Goal: Task Accomplishment & Management: Complete application form

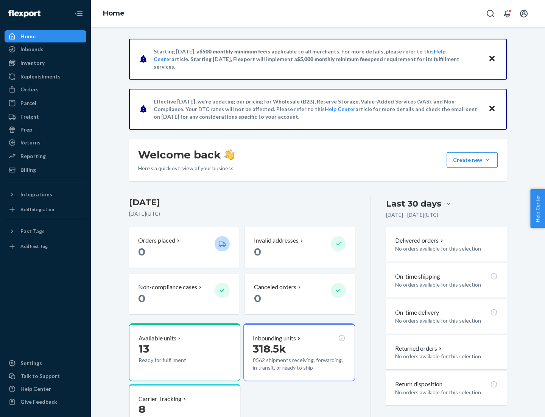
click at [488, 160] on button "Create new Create new inbound Create new order Create new product" at bounding box center [472, 159] width 51 height 15
click at [45, 49] on div "Inbounds" at bounding box center [45, 49] width 80 height 11
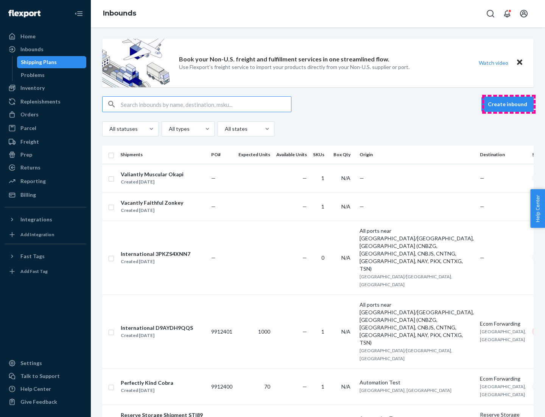
click at [509, 104] on button "Create inbound" at bounding box center [508, 104] width 52 height 15
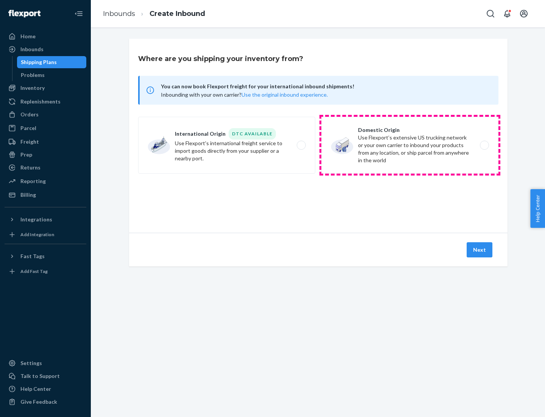
click at [410, 145] on label "Domestic Origin Use Flexport’s extensive US trucking network or your own carrie…" at bounding box center [410, 145] width 177 height 57
click at [484, 145] on input "Domestic Origin Use Flexport’s extensive US trucking network or your own carrie…" at bounding box center [486, 145] width 5 height 5
radio input "true"
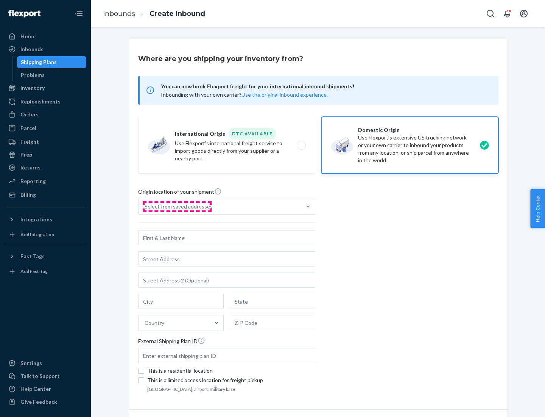
click at [177, 206] on div "Select from saved addresses" at bounding box center [179, 207] width 68 height 8
click at [145, 206] on input "Select from saved addresses" at bounding box center [145, 207] width 1 height 8
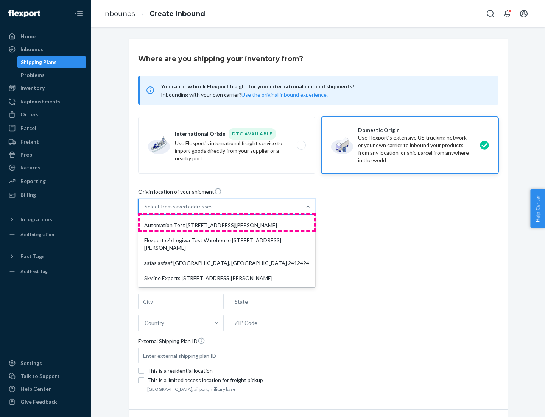
scroll to position [3, 0]
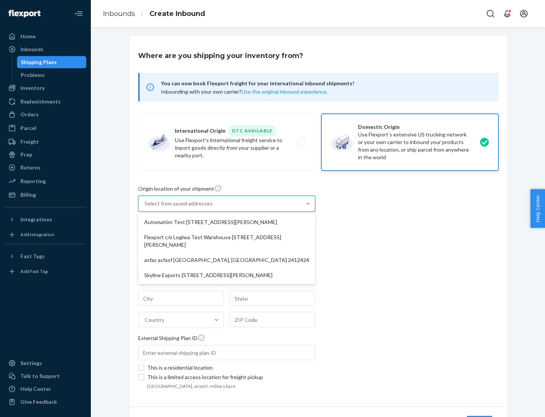
click at [227, 222] on div "Automation Test [STREET_ADDRESS][PERSON_NAME]" at bounding box center [227, 221] width 174 height 15
click at [145, 207] on input "option Automation Test [STREET_ADDRESS][PERSON_NAME] focused, 1 of 4. 4 results…" at bounding box center [145, 204] width 1 height 8
type input "Automation Test"
type input "9th Floor"
type input "[GEOGRAPHIC_DATA]"
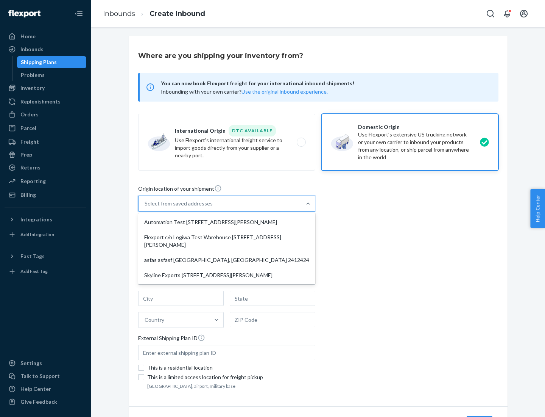
type input "CA"
type input "94104"
type input "[STREET_ADDRESS][PERSON_NAME]"
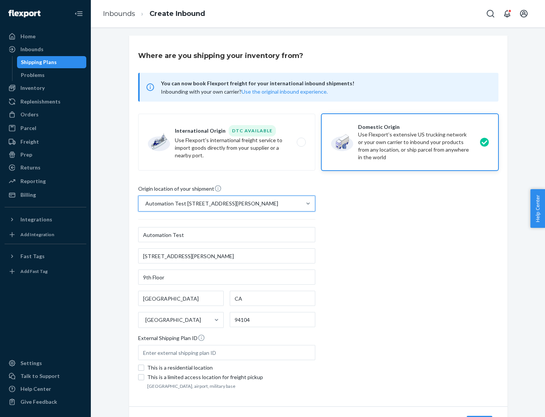
scroll to position [44, 0]
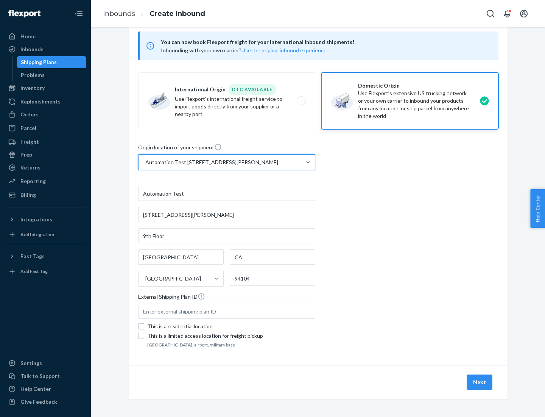
click at [480, 382] on button "Next" at bounding box center [480, 381] width 26 height 15
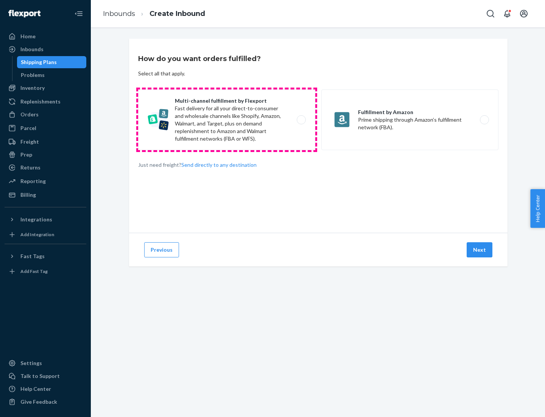
click at [227, 120] on label "Multi-channel fulfillment by Flexport Fast delivery for all your direct-to-cons…" at bounding box center [226, 119] width 177 height 61
click at [301, 120] on input "Multi-channel fulfillment by Flexport Fast delivery for all your direct-to-cons…" at bounding box center [303, 119] width 5 height 5
radio input "true"
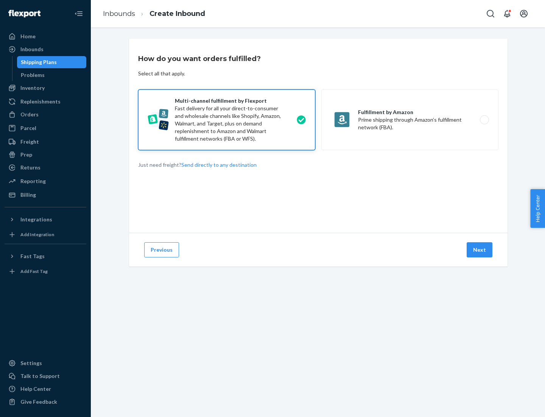
click at [480, 250] on button "Next" at bounding box center [480, 249] width 26 height 15
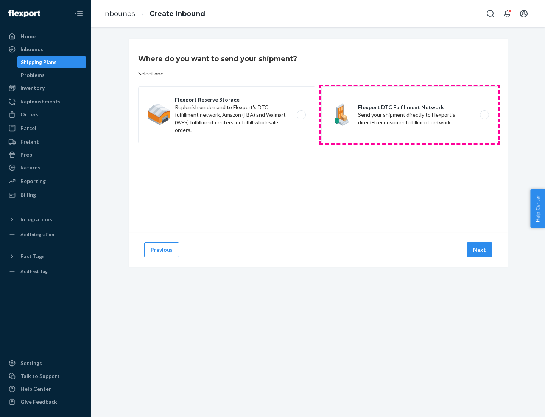
click at [410, 115] on label "Flexport DTC Fulfillment Network Send your shipment directly to Flexport's dire…" at bounding box center [410, 114] width 177 height 57
click at [484, 115] on input "Flexport DTC Fulfillment Network Send your shipment directly to Flexport's dire…" at bounding box center [486, 114] width 5 height 5
radio input "true"
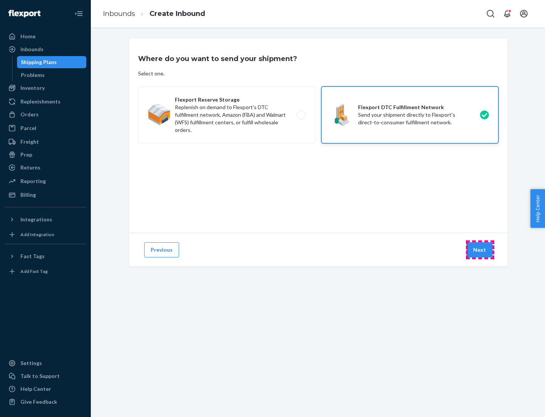
click at [480, 250] on button "Next" at bounding box center [480, 249] width 26 height 15
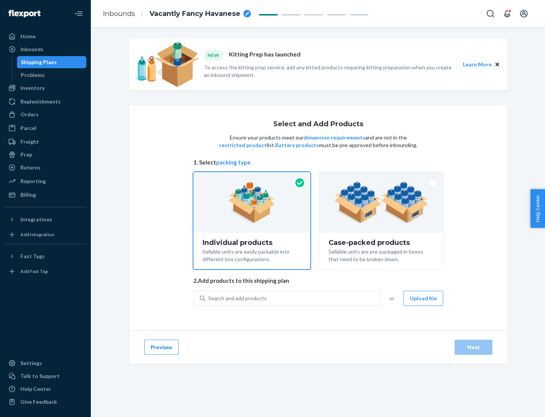
click at [382, 202] on img at bounding box center [381, 202] width 94 height 42
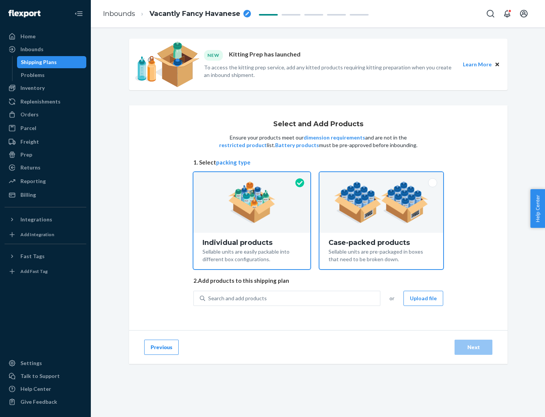
click at [382, 177] on input "Case-packed products Sellable units are pre-packaged in boxes that need to be b…" at bounding box center [381, 174] width 5 height 5
radio input "true"
radio input "false"
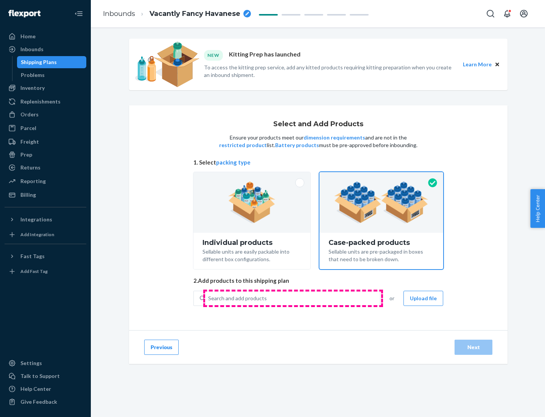
click at [293, 298] on div "Search and add products" at bounding box center [292, 298] width 175 height 14
click at [209, 298] on input "Search and add products" at bounding box center [208, 298] width 1 height 8
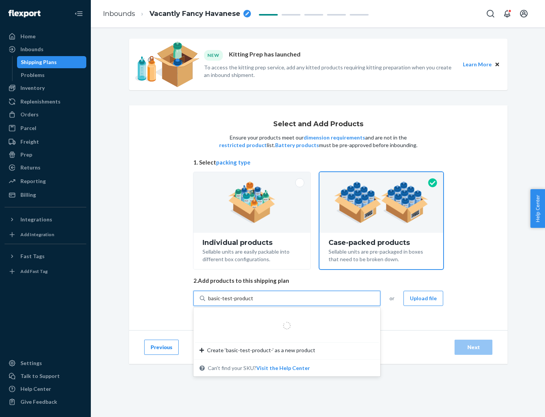
type input "basic-test-product-1"
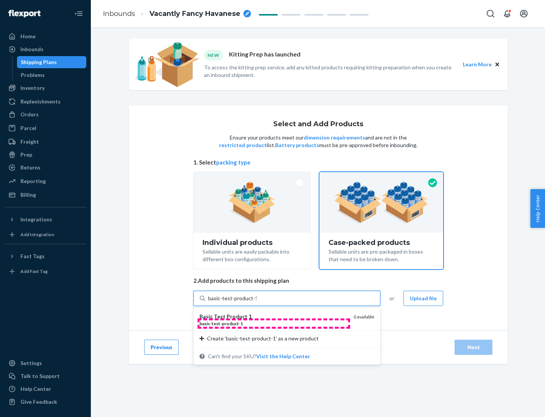
click at [274, 323] on div "basic - test - product - 1" at bounding box center [274, 323] width 148 height 6
click at [257, 302] on input "basic-test-product-1" at bounding box center [232, 298] width 48 height 8
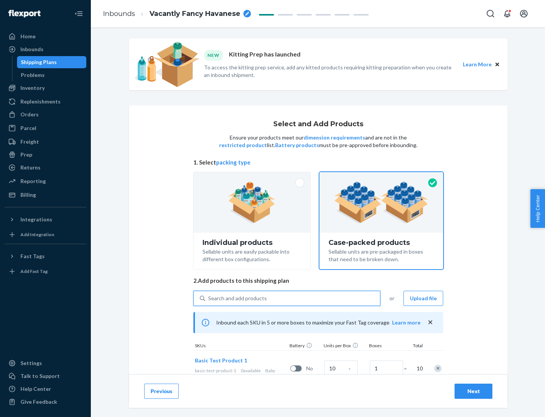
scroll to position [27, 0]
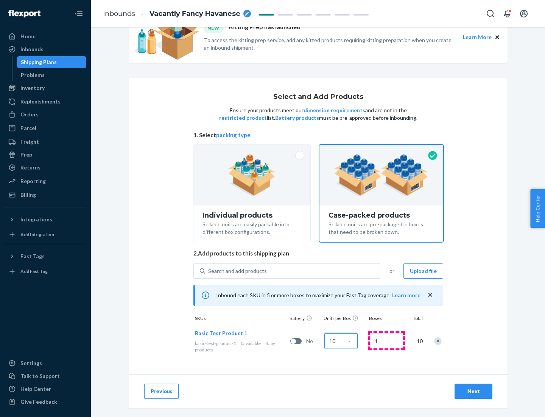
type input "10"
type input "7"
click at [474, 391] on div "Next" at bounding box center [473, 391] width 25 height 8
radio input "true"
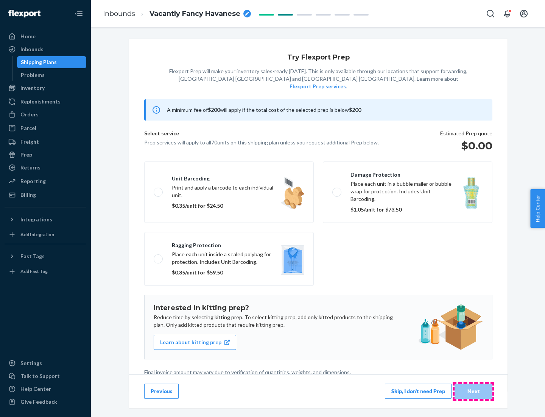
scroll to position [2, 0]
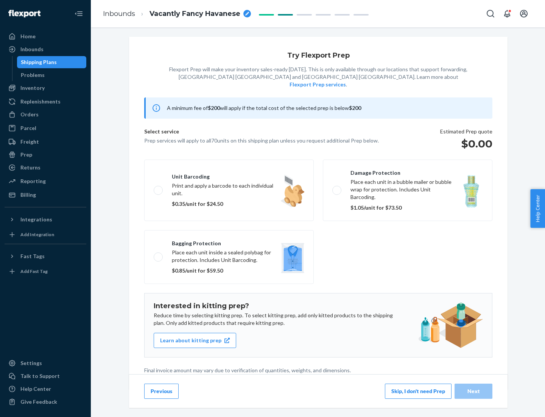
click at [229, 241] on label "Bagging protection Place each unit inside a sealed polybag for protection. Incl…" at bounding box center [229, 257] width 170 height 54
click at [159, 254] on input "Bagging protection Place each unit inside a sealed polybag for protection. Incl…" at bounding box center [156, 256] width 5 height 5
checkbox input "true"
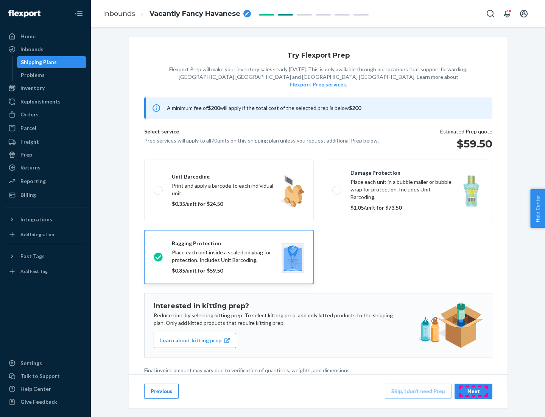
click at [474, 391] on div "Next" at bounding box center [473, 391] width 25 height 8
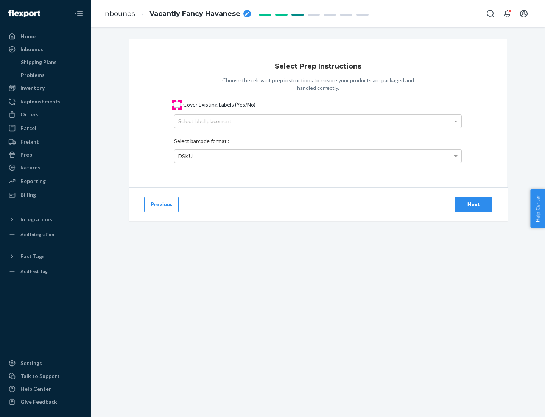
click at [177, 104] on input "Cover Existing Labels (Yes/No)" at bounding box center [177, 105] width 6 height 6
checkbox input "true"
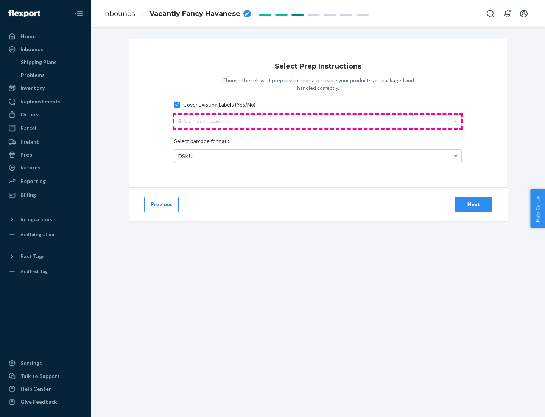
click at [318, 121] on div "Select label placement" at bounding box center [318, 121] width 287 height 13
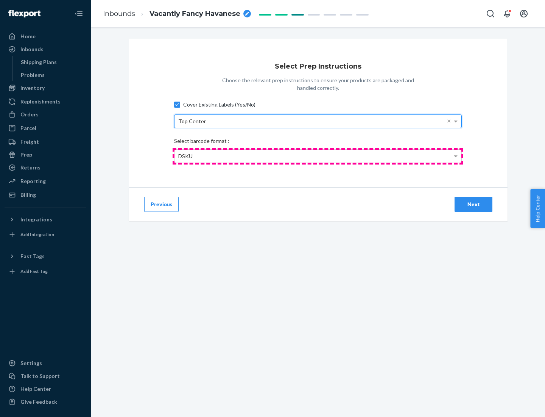
click at [318, 156] on div "DSKU" at bounding box center [318, 156] width 287 height 13
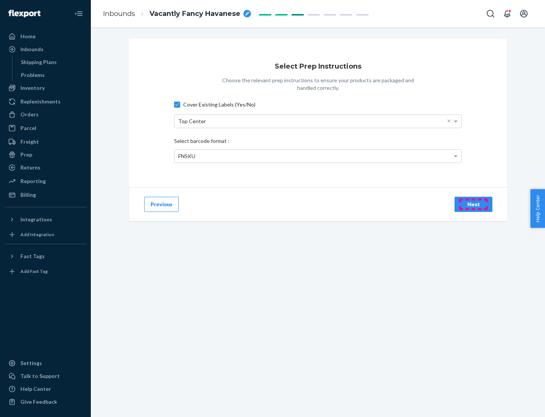
click at [474, 204] on div "Next" at bounding box center [473, 204] width 25 height 8
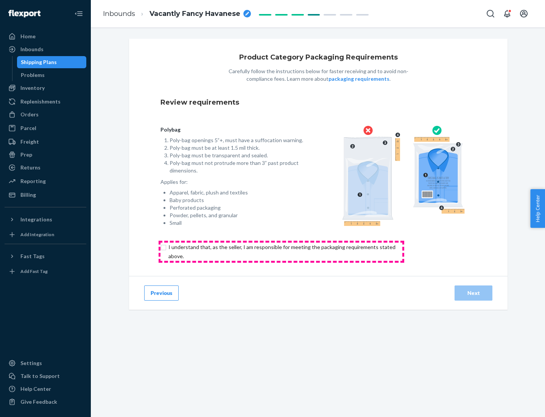
click at [281, 251] on input "checkbox" at bounding box center [287, 251] width 252 height 18
checkbox input "true"
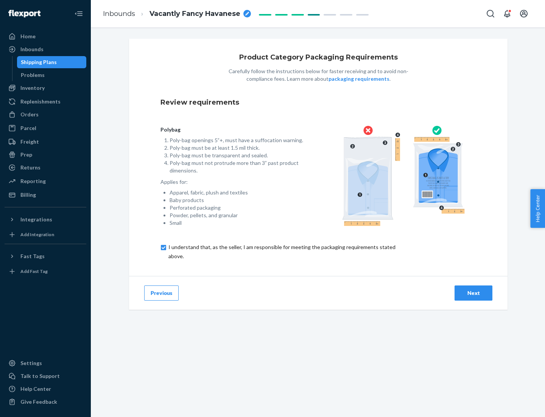
click at [474, 292] on div "Next" at bounding box center [473, 293] width 25 height 8
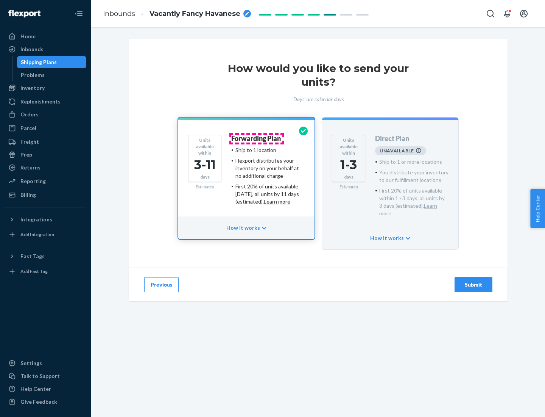
click at [257, 138] on h4 "Forwarding Plan" at bounding box center [256, 139] width 50 height 8
click at [474, 281] on div "Submit" at bounding box center [473, 285] width 25 height 8
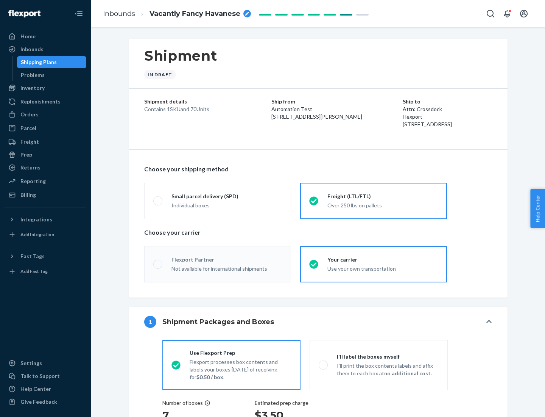
radio input "true"
radio input "false"
radio input "true"
radio input "false"
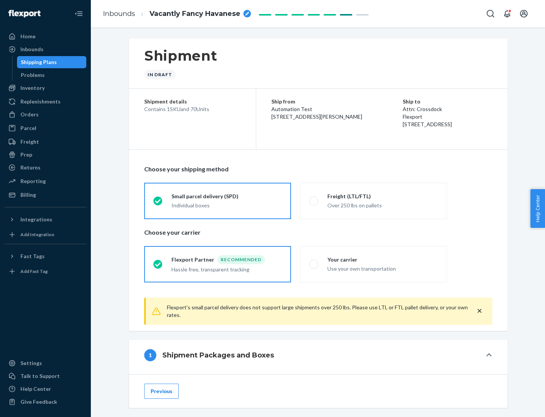
click at [374, 200] on div "Over 250 lbs on pallets" at bounding box center [383, 204] width 111 height 9
click at [314, 200] on input "Freight (LTL/FTL) Over 250 lbs on pallets" at bounding box center [311, 200] width 5 height 5
radio input "true"
radio input "false"
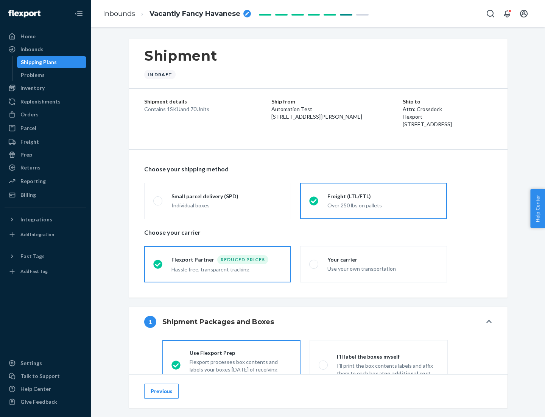
scroll to position [42, 0]
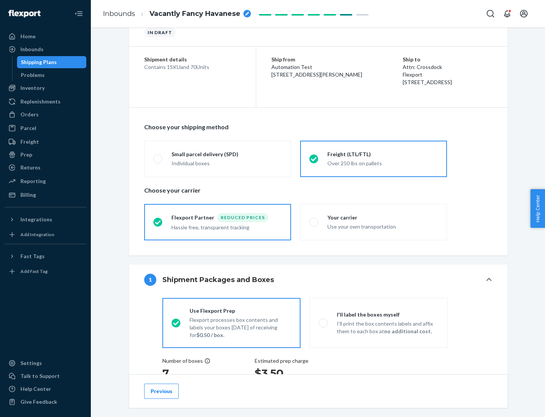
click at [374, 222] on div "Use your own transportation" at bounding box center [383, 225] width 111 height 9
click at [314, 222] on input "Your carrier Use your own transportation" at bounding box center [311, 221] width 5 height 5
radio input "true"
radio input "false"
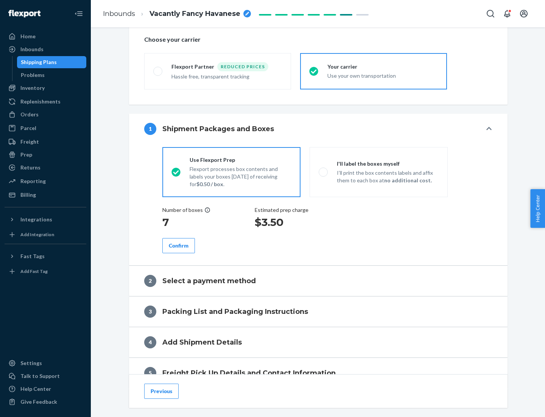
scroll to position [143, 0]
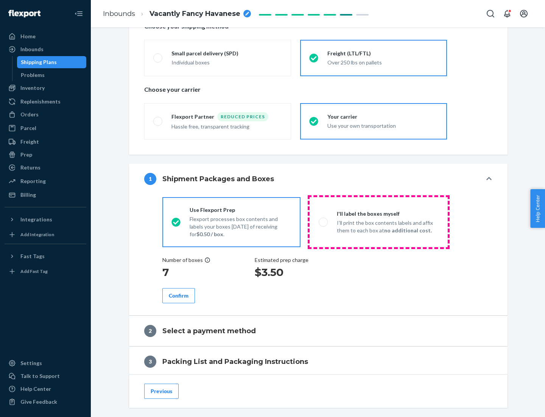
click at [379, 222] on p "I’ll print the box contents labels and affix them to each box at no additional …" at bounding box center [388, 226] width 102 height 15
click at [324, 222] on input "I'll label the boxes myself I’ll print the box contents labels and affix them t…" at bounding box center [321, 221] width 5 height 5
radio input "true"
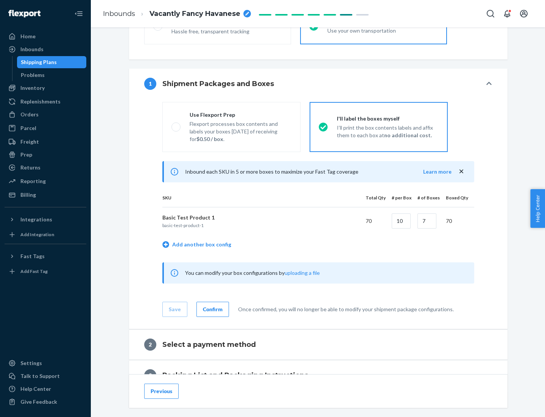
scroll to position [131, 0]
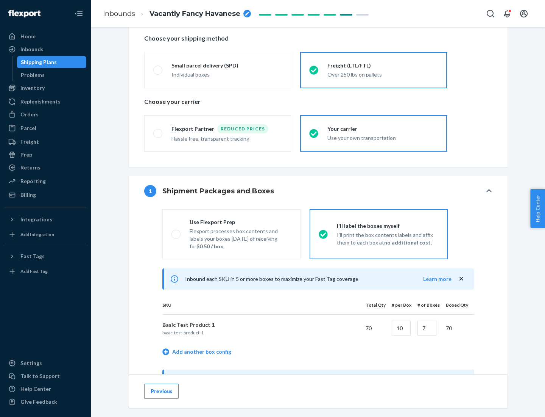
click at [241, 222] on div "Use Flexport Prep" at bounding box center [241, 222] width 102 height 8
click at [177, 231] on input "Use Flexport Prep Flexport processes box contents and labels your boxes [DATE] …" at bounding box center [174, 233] width 5 height 5
radio input "true"
radio input "false"
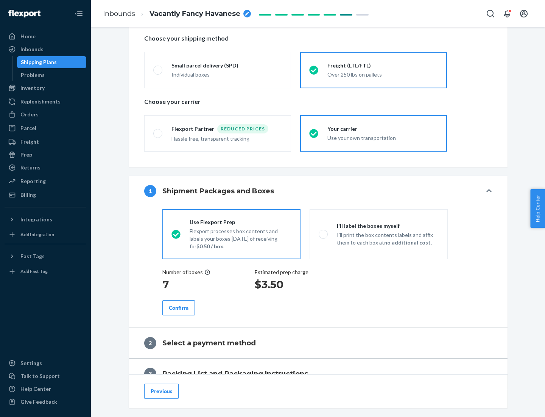
scroll to position [216, 0]
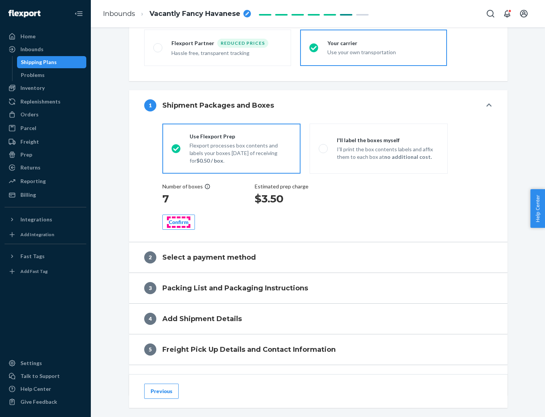
click at [179, 222] on div "Confirm" at bounding box center [179, 222] width 20 height 8
radio input "false"
